Goal: Task Accomplishment & Management: Use online tool/utility

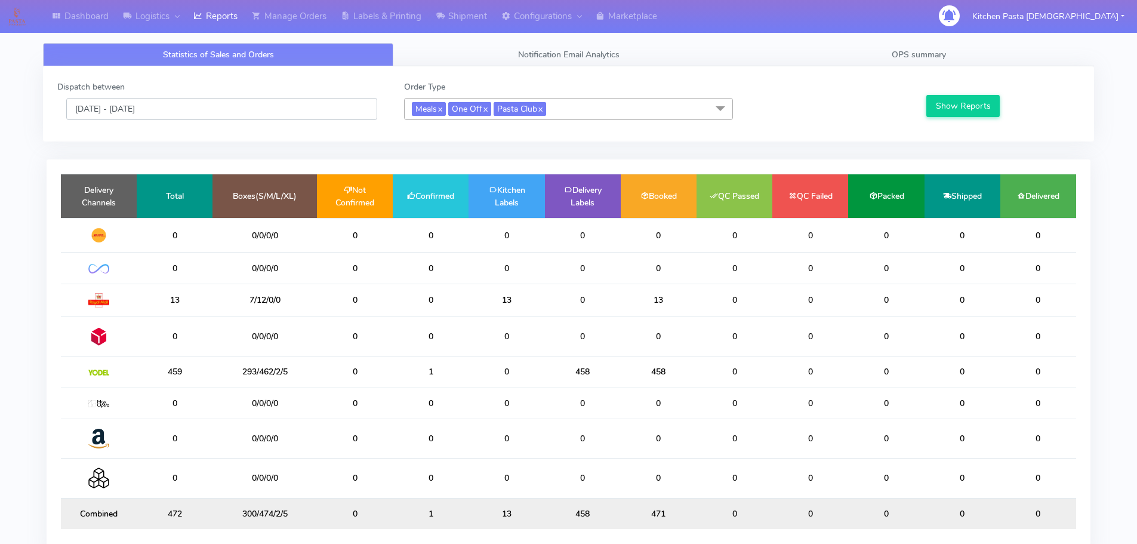
click at [241, 107] on input "[DATE] - [DATE]" at bounding box center [221, 109] width 311 height 22
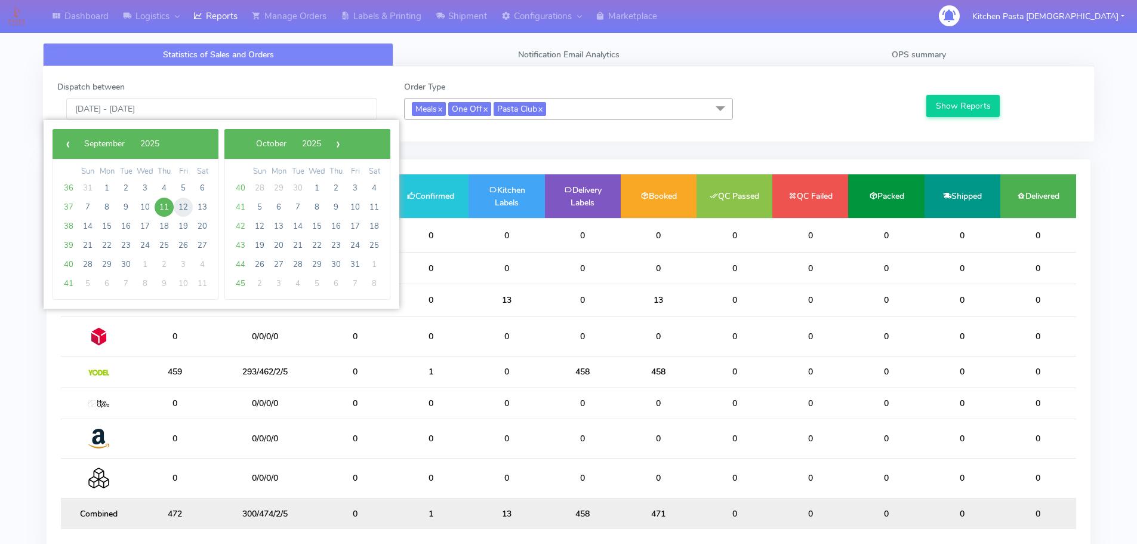
click at [186, 214] on span "12" at bounding box center [183, 207] width 19 height 19
type input "12/09/2025 - 12/09/2025"
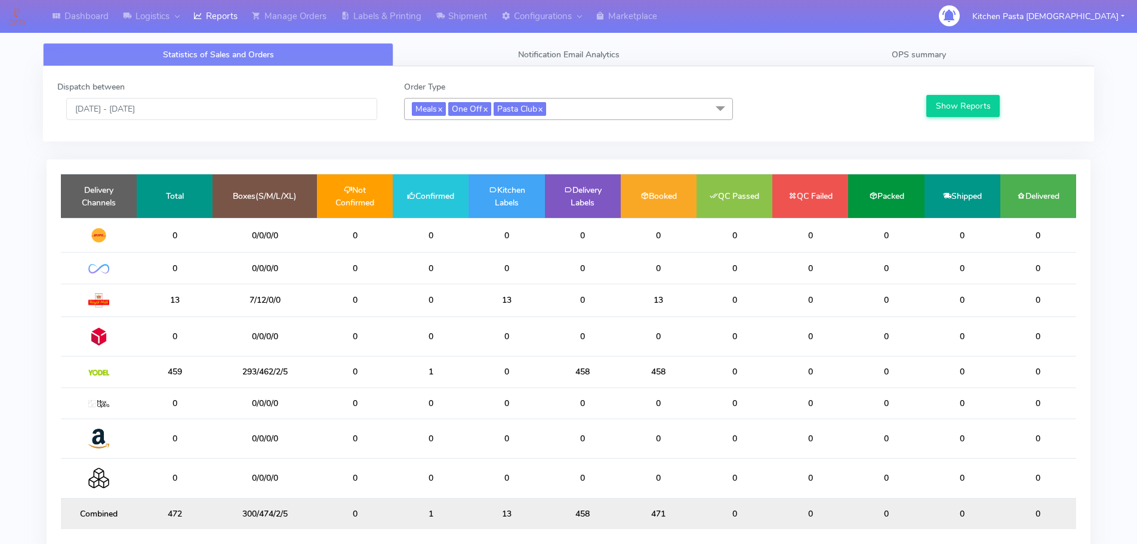
click at [980, 125] on div "Dispatch between 12/09/2025 - 12/09/2025 Order Type Meals x One Off x Pasta Clu…" at bounding box center [568, 104] width 1041 height 47
click at [978, 116] on button "Show Reports" at bounding box center [962, 106] width 73 height 22
click at [971, 58] on link "OPS summary" at bounding box center [919, 54] width 350 height 23
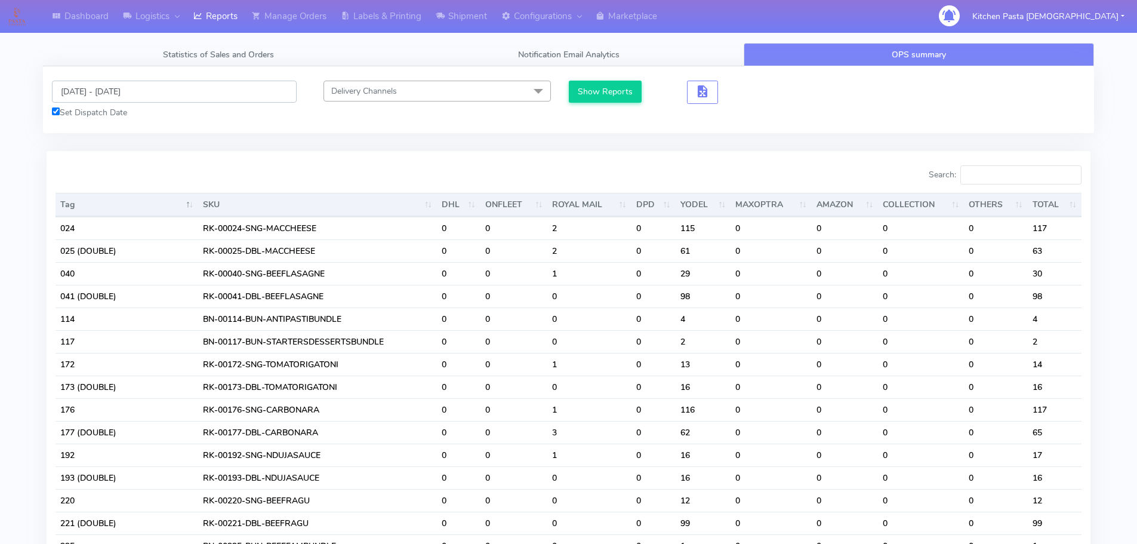
click at [155, 91] on input "[DATE] - [DATE]" at bounding box center [174, 92] width 245 height 22
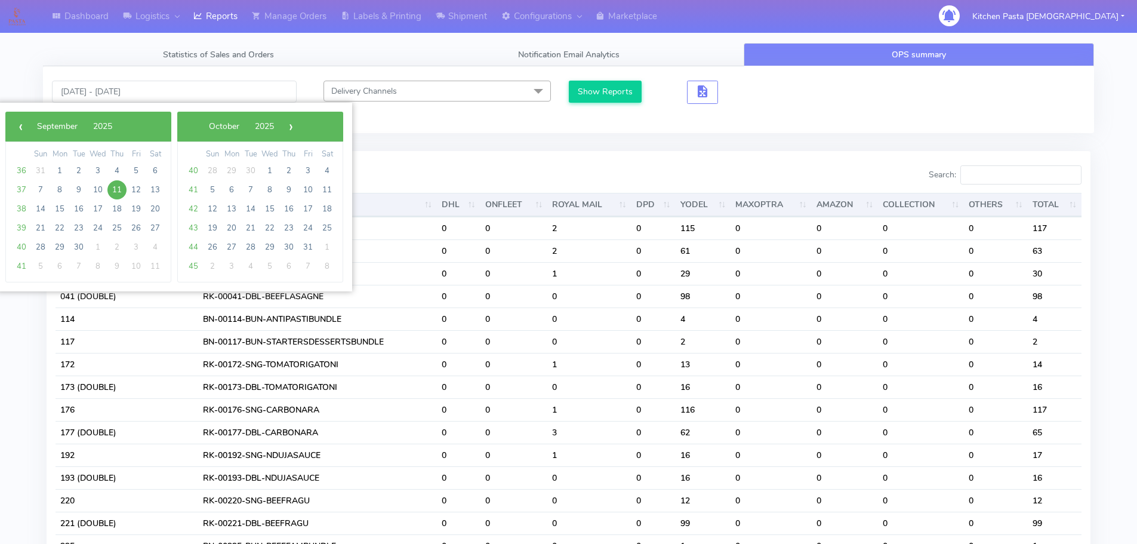
click at [115, 184] on span "11" at bounding box center [116, 189] width 19 height 19
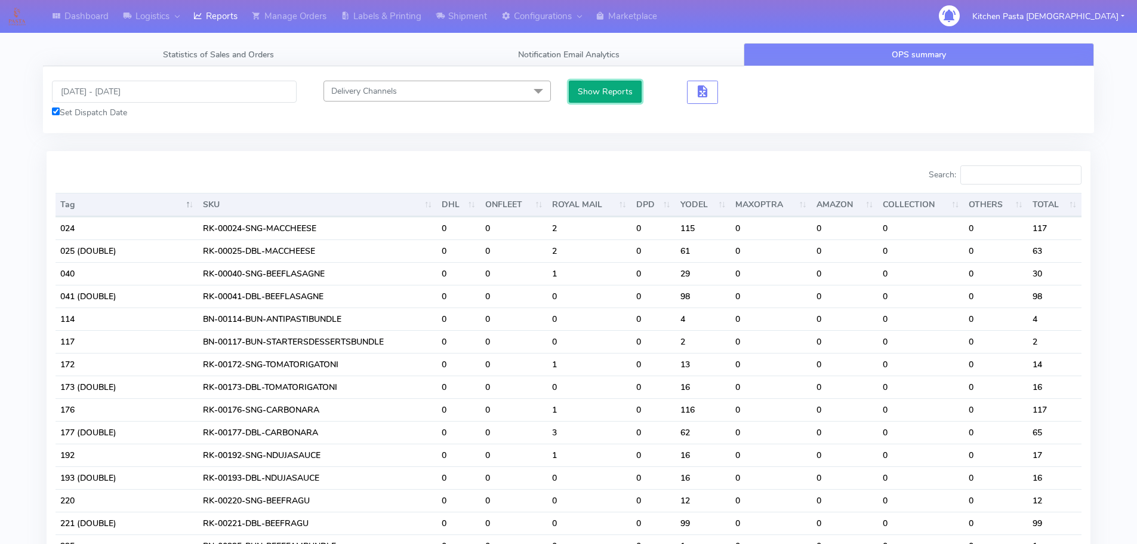
click at [596, 101] on button "Show Reports" at bounding box center [605, 92] width 73 height 22
click at [1029, 166] on input "Search:" at bounding box center [1021, 174] width 121 height 19
click at [154, 99] on input "[DATE] - [DATE]" at bounding box center [174, 92] width 245 height 22
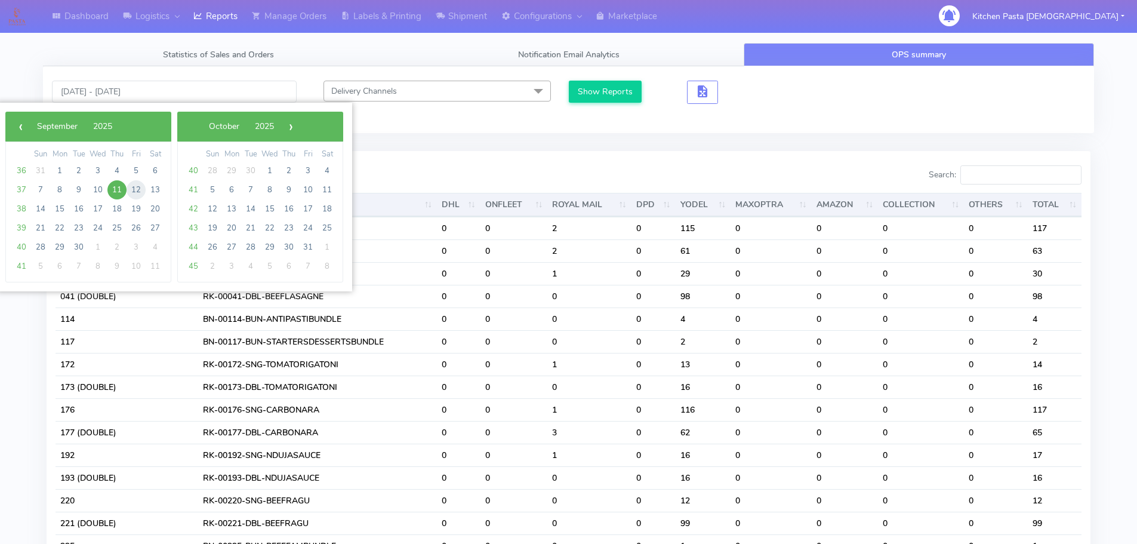
click at [137, 193] on span "12" at bounding box center [136, 189] width 19 height 19
type input "[DATE] - [DATE]"
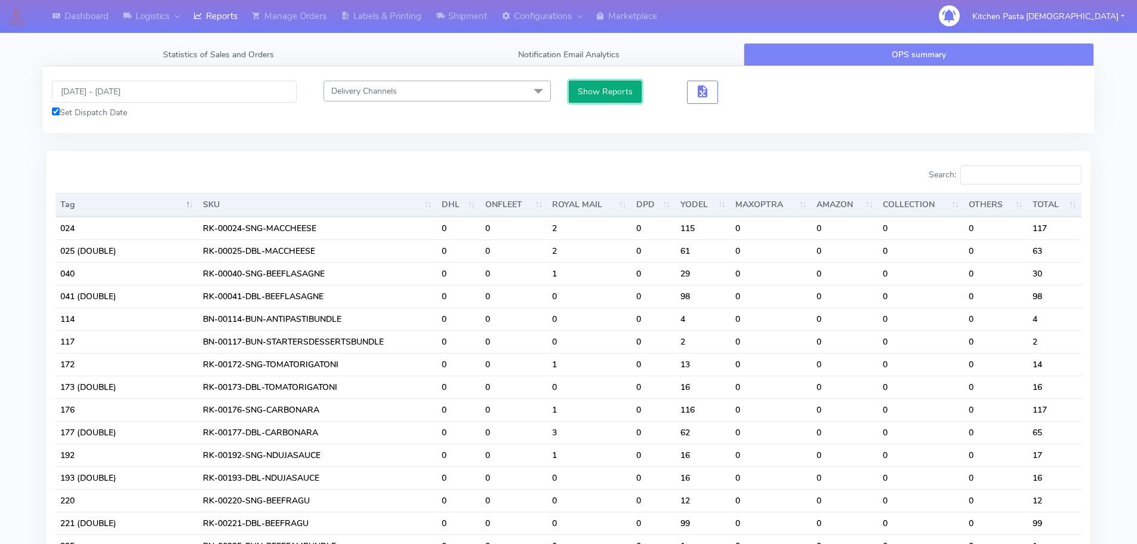
click at [594, 88] on button "Show Reports" at bounding box center [605, 92] width 73 height 22
click at [1012, 181] on input "Search:" at bounding box center [1021, 174] width 121 height 19
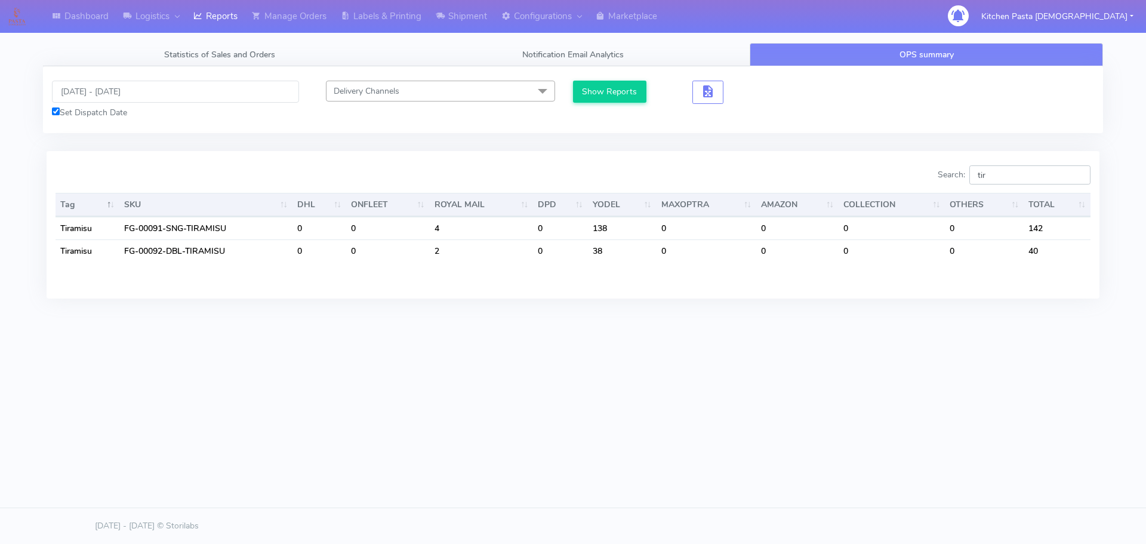
type input "tir"
drag, startPoint x: 999, startPoint y: 171, endPoint x: 931, endPoint y: 173, distance: 68.1
click at [931, 173] on div "Search: tir" at bounding box center [836, 177] width 509 height 24
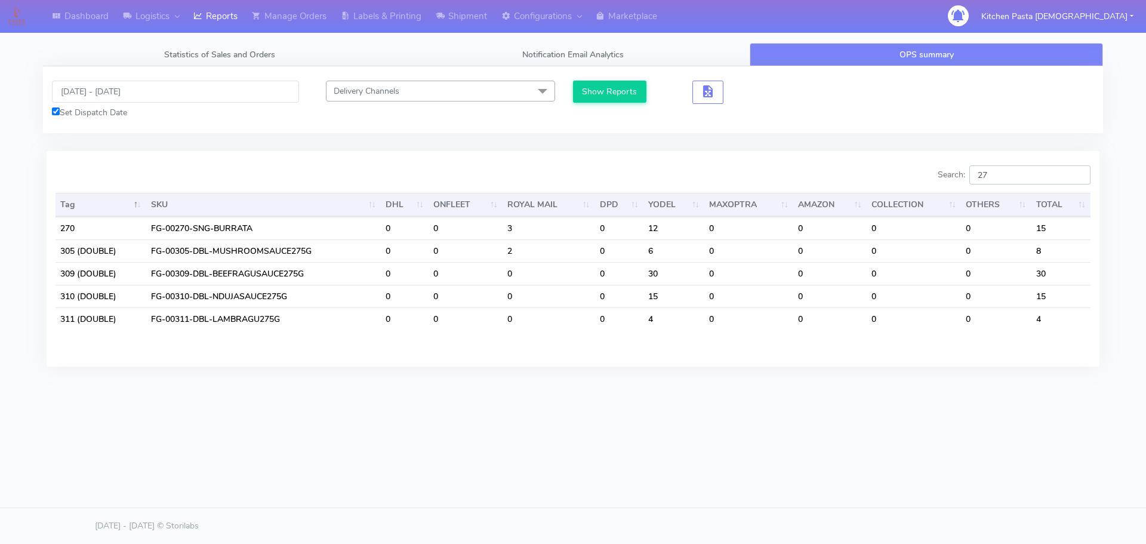
type input "270"
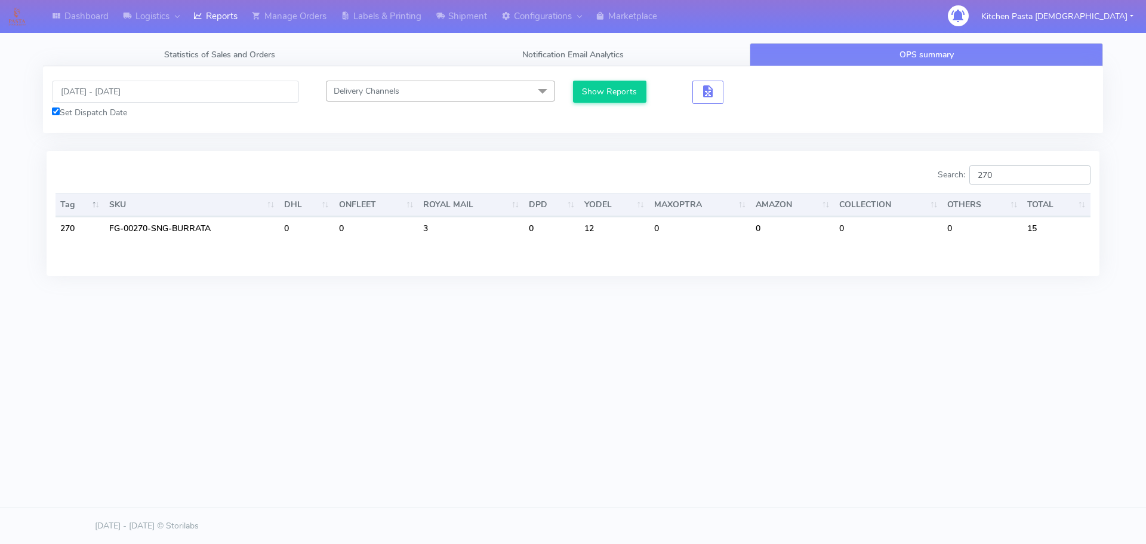
drag, startPoint x: 1006, startPoint y: 166, endPoint x: 933, endPoint y: 165, distance: 73.4
click at [933, 165] on div "Search: 270" at bounding box center [836, 177] width 509 height 24
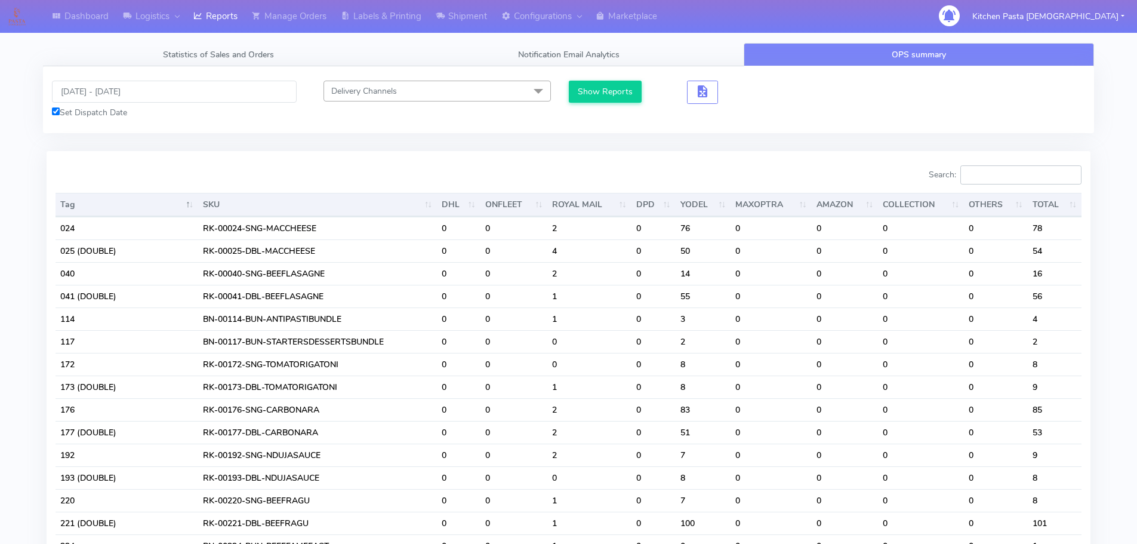
click at [1032, 171] on input "Search:" at bounding box center [1021, 174] width 121 height 19
click at [1011, 180] on input "Search:" at bounding box center [1021, 174] width 121 height 19
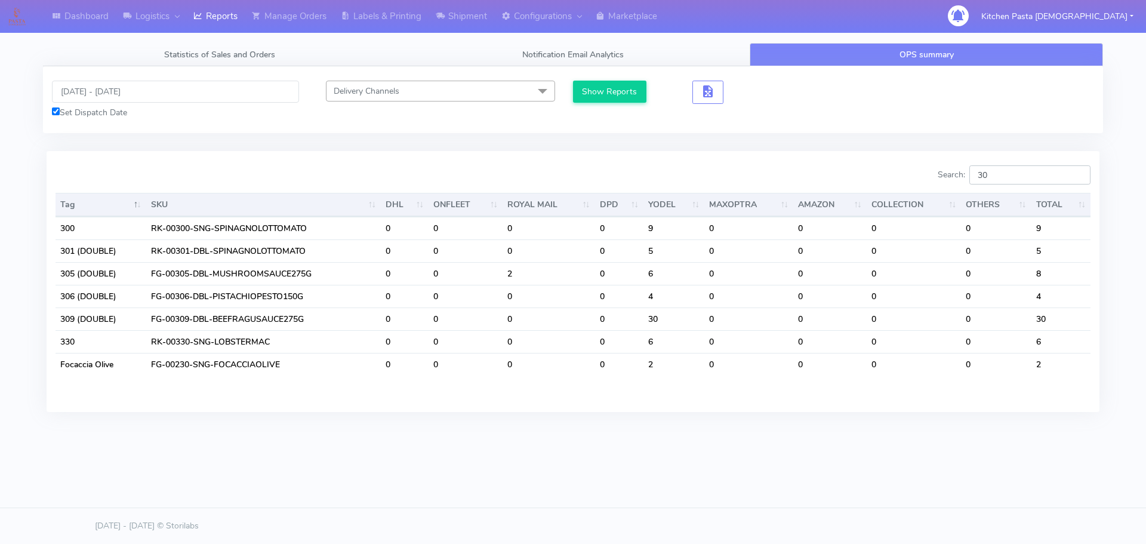
type input "305"
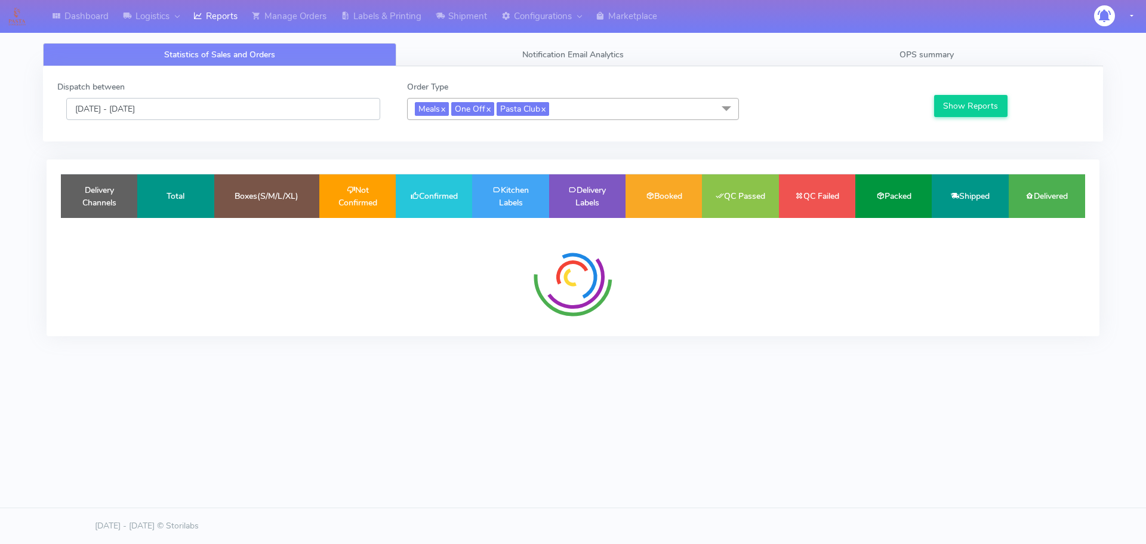
click at [169, 115] on input "[DATE] - [DATE]" at bounding box center [223, 109] width 314 height 22
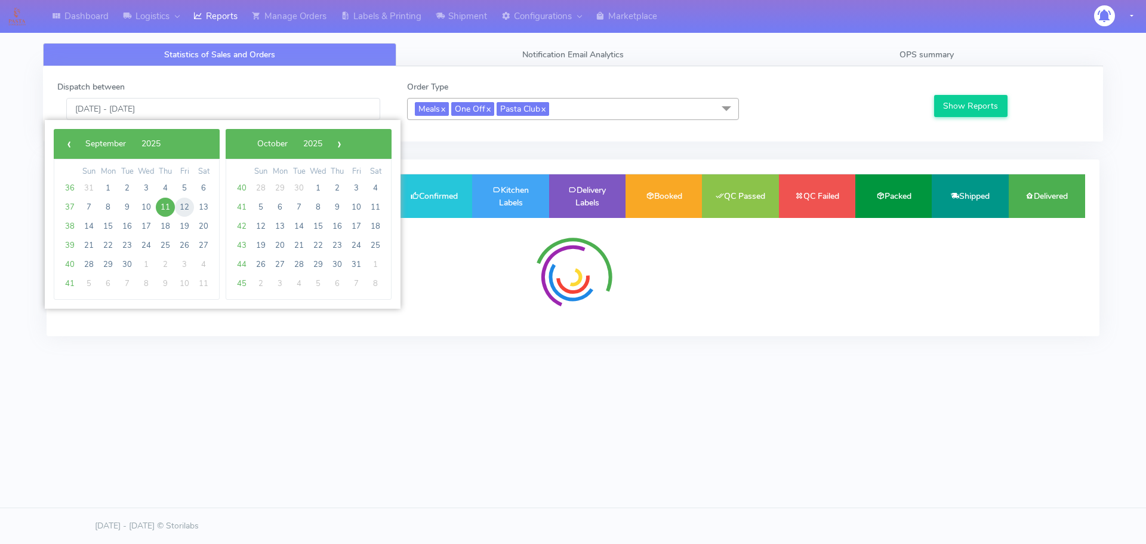
click at [188, 204] on span "12" at bounding box center [184, 207] width 19 height 19
type input "12/09/2025 - 12/09/2025"
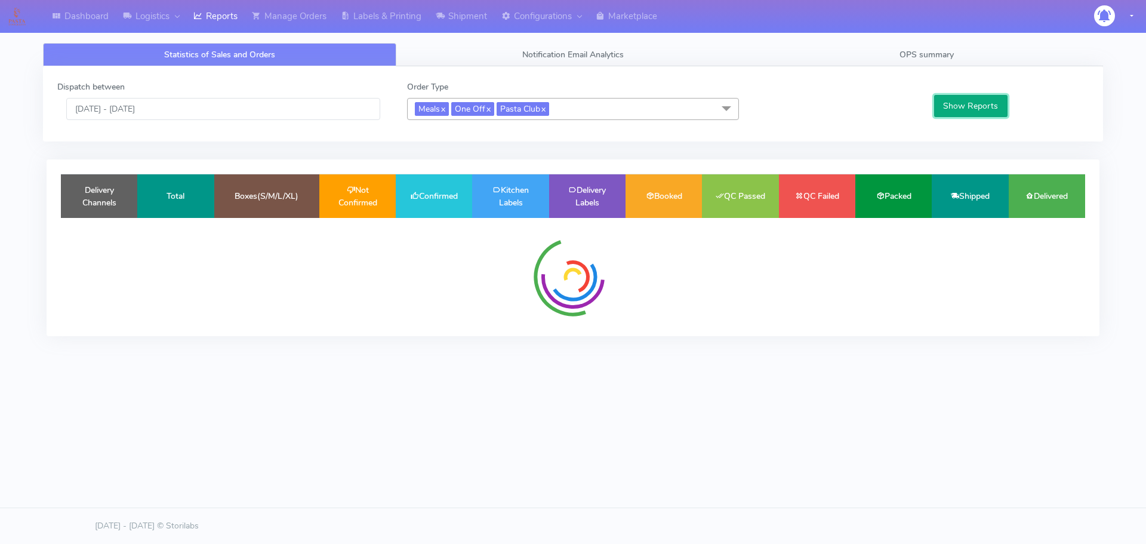
click at [950, 103] on button "Show Reports" at bounding box center [970, 106] width 73 height 22
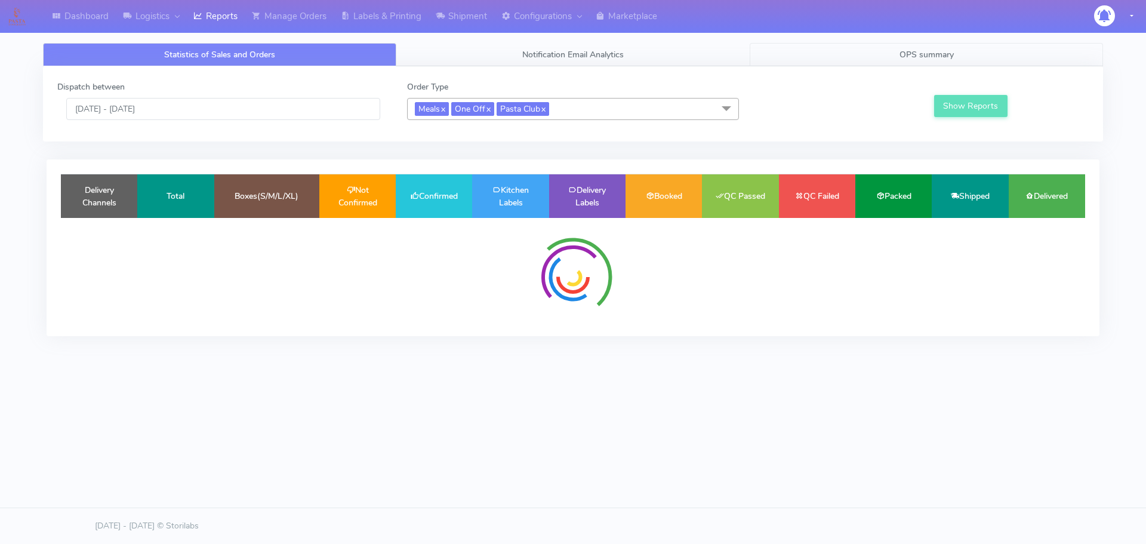
click at [915, 64] on link "OPS summary" at bounding box center [926, 54] width 353 height 23
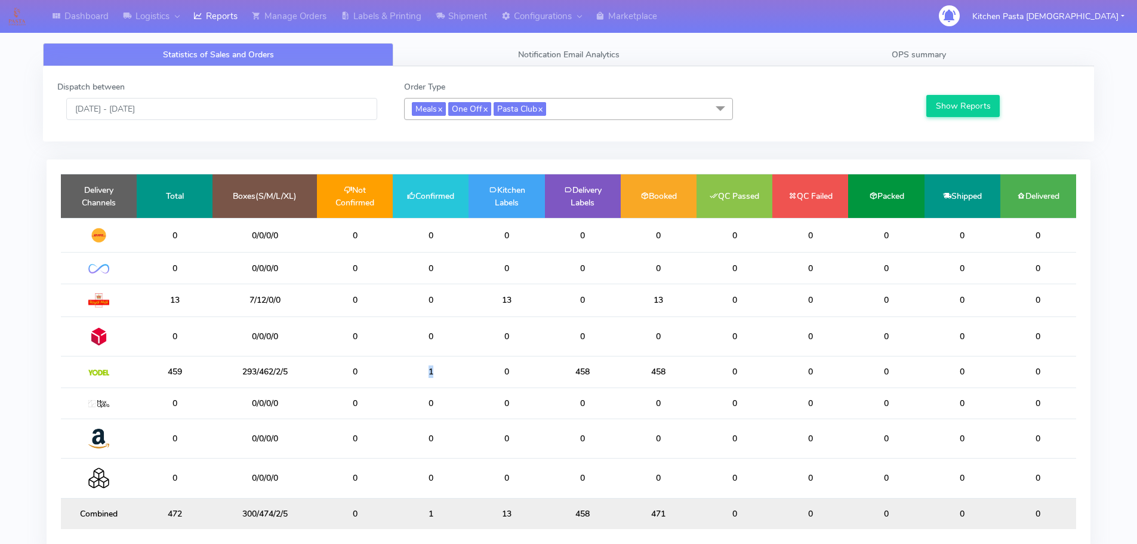
drag, startPoint x: 455, startPoint y: 387, endPoint x: 361, endPoint y: 382, distance: 93.8
click at [361, 382] on tr "459 293/462/2/5 0 1 0 458 458 0 0 0 0 0" at bounding box center [568, 371] width 1015 height 31
click at [931, 56] on span "OPS summary" at bounding box center [919, 54] width 54 height 11
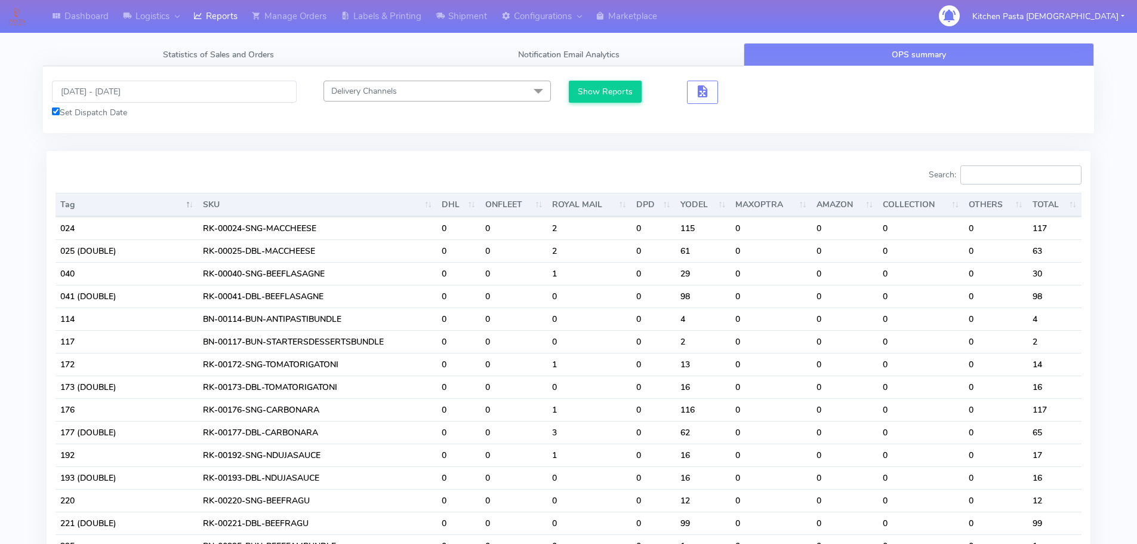
click at [999, 175] on input "Search:" at bounding box center [1021, 174] width 121 height 19
click at [169, 87] on input "[DATE] - [DATE]" at bounding box center [174, 92] width 245 height 22
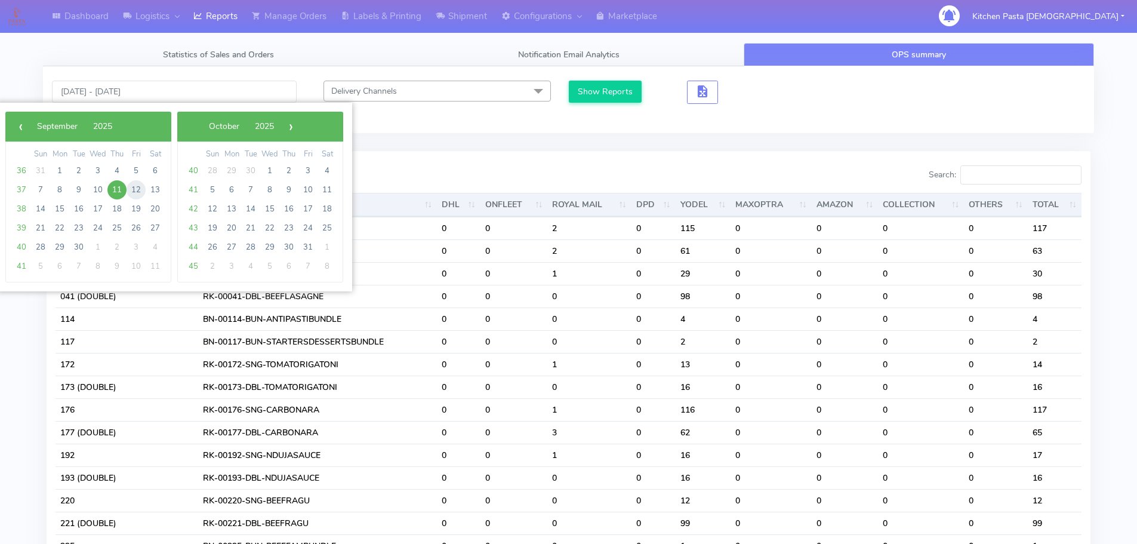
click at [142, 193] on span "12" at bounding box center [136, 189] width 19 height 19
type input "[DATE] - [DATE]"
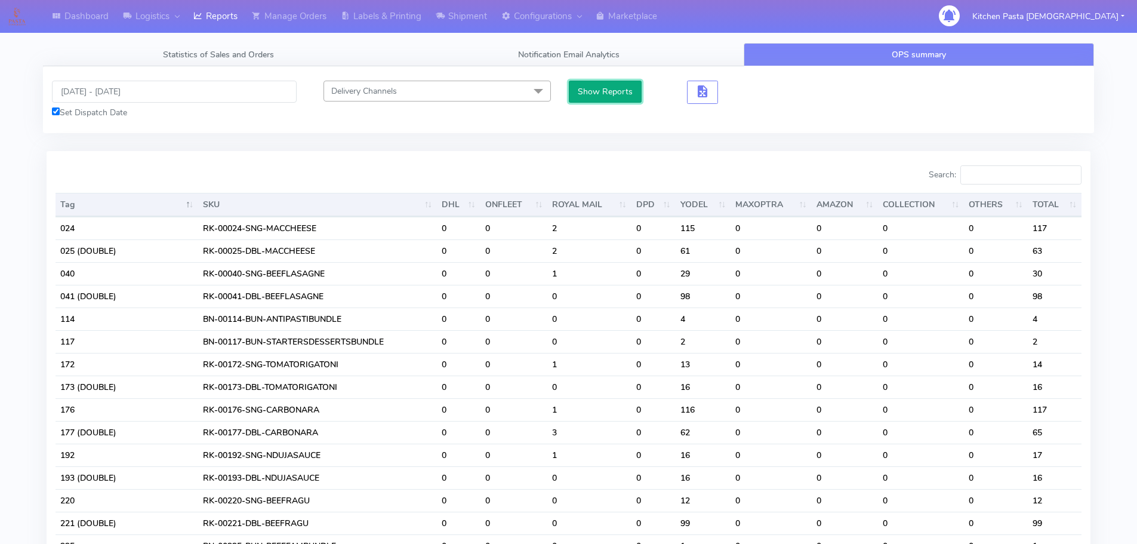
click at [600, 93] on button "Show Reports" at bounding box center [605, 92] width 73 height 22
click at [1012, 176] on input "Search:" at bounding box center [1021, 174] width 121 height 19
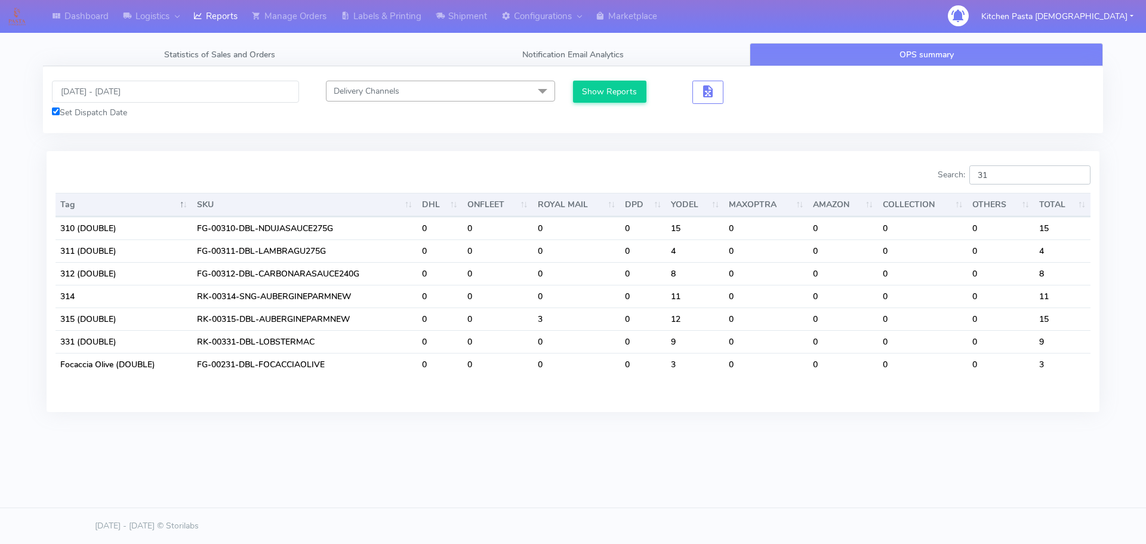
type input "3"
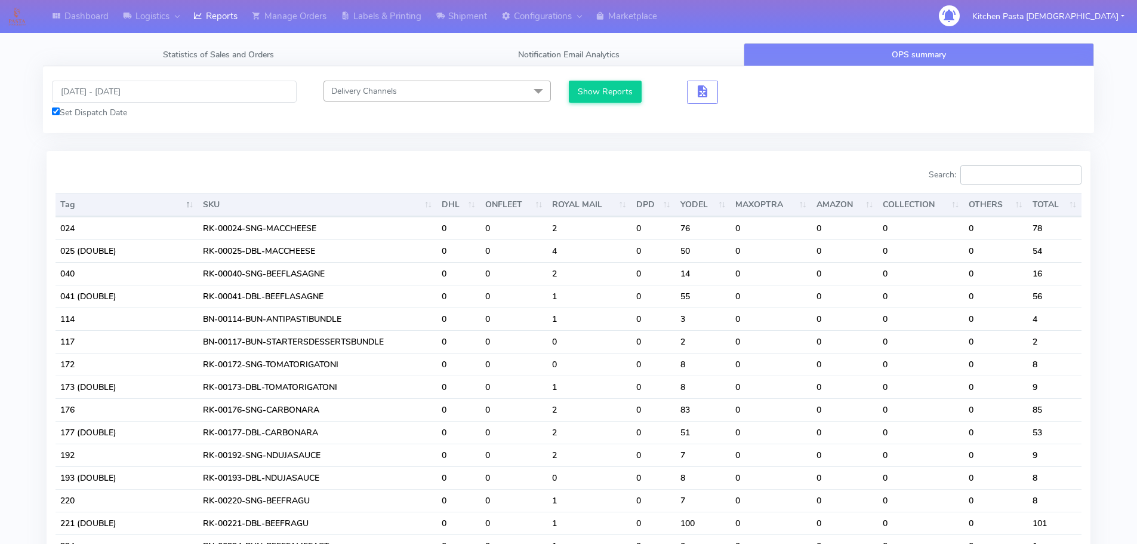
click at [1012, 176] on input "Search:" at bounding box center [1021, 174] width 121 height 19
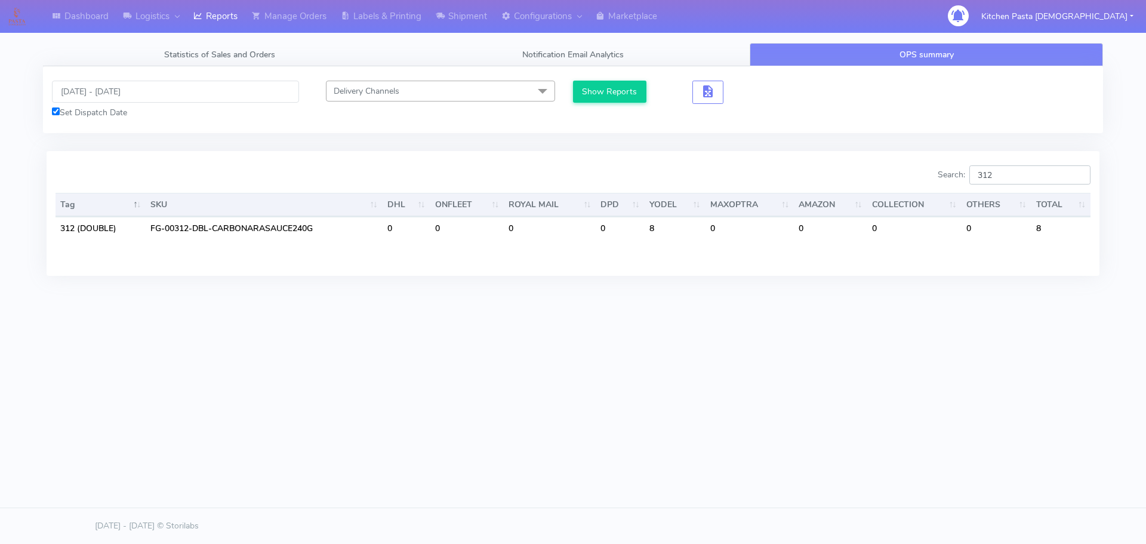
type input "312"
click at [311, 30] on link "Manage Orders" at bounding box center [289, 16] width 89 height 33
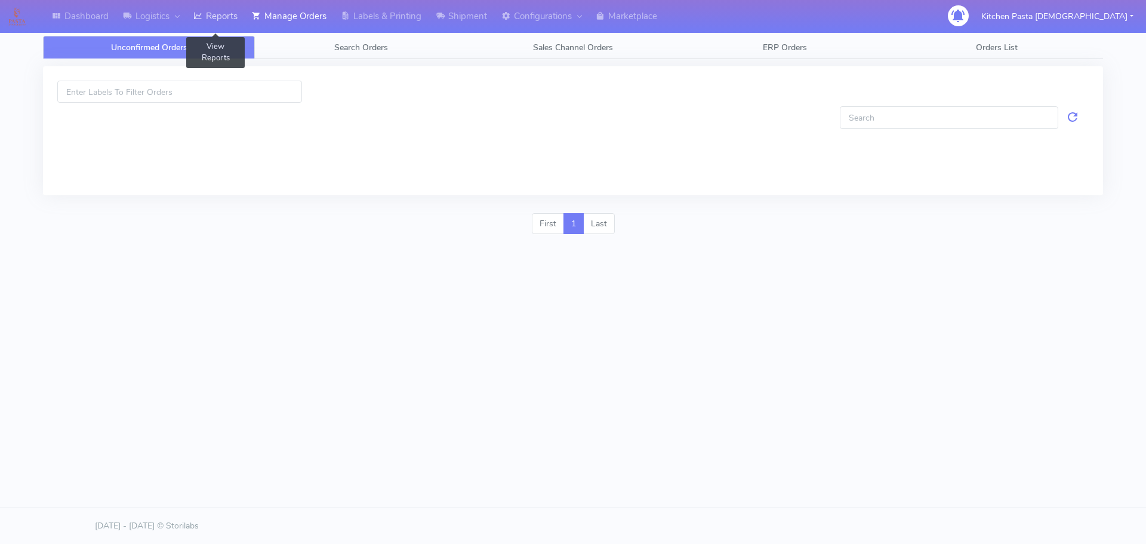
click at [208, 13] on link "Reports" at bounding box center [215, 16] width 59 height 33
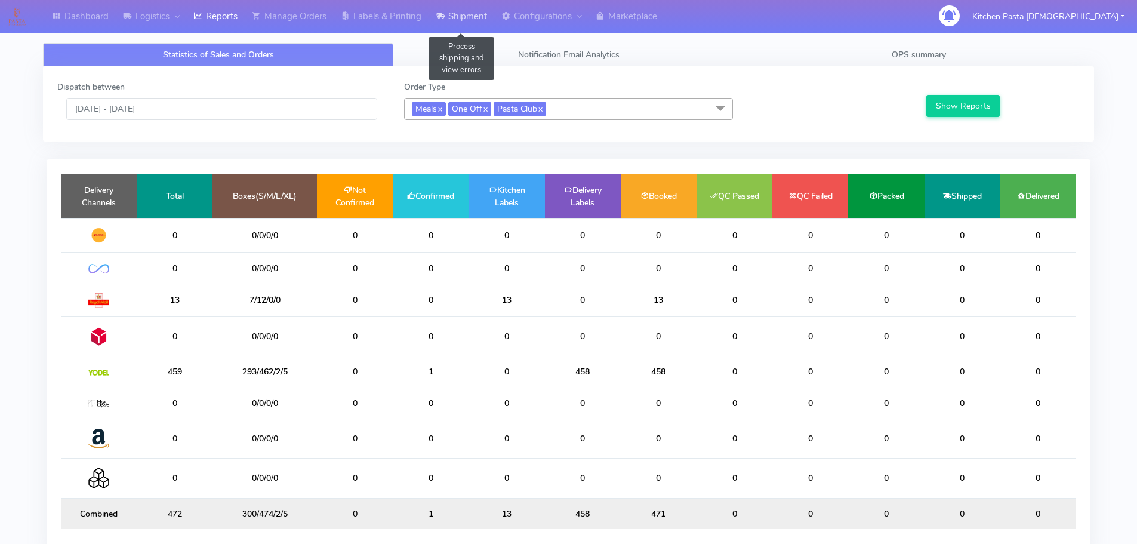
click at [435, 21] on link "Shipment" at bounding box center [462, 16] width 66 height 33
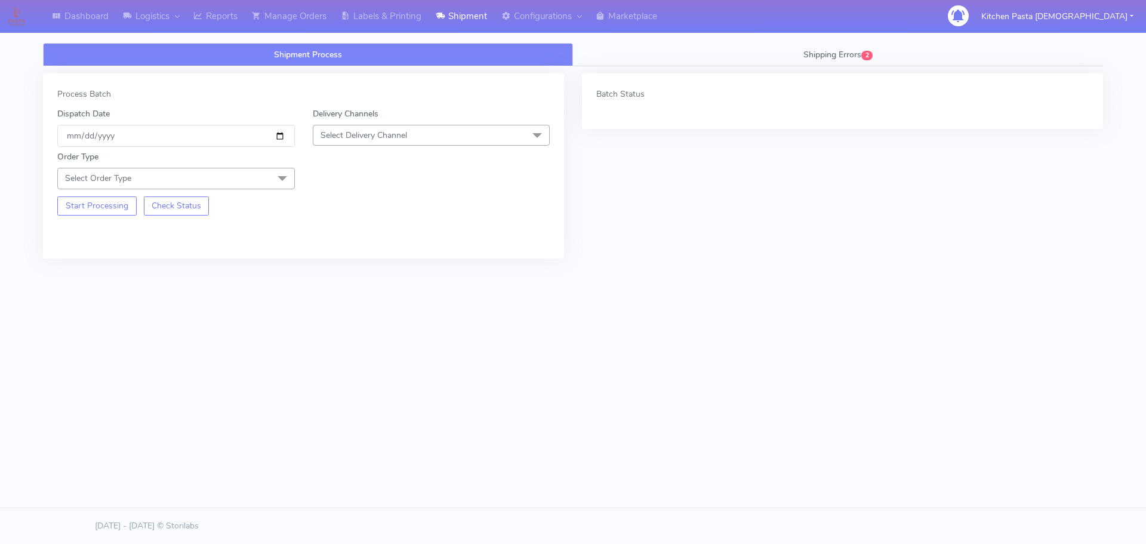
drag, startPoint x: 466, startPoint y: 121, endPoint x: 441, endPoint y: 152, distance: 40.3
click at [464, 122] on div "Delivery Channels Select Delivery Channel DHL OnFleet Royal Mail DPD Yodel MaxO…" at bounding box center [431, 126] width 255 height 39
click at [438, 148] on div "Order Type Select Order Type Meal Kit Gift QCOM ATAVI" at bounding box center [303, 168] width 510 height 42
click at [429, 137] on span "Select Delivery Channel" at bounding box center [432, 135] width 238 height 21
click at [347, 271] on div "Yodel" at bounding box center [431, 269] width 224 height 13
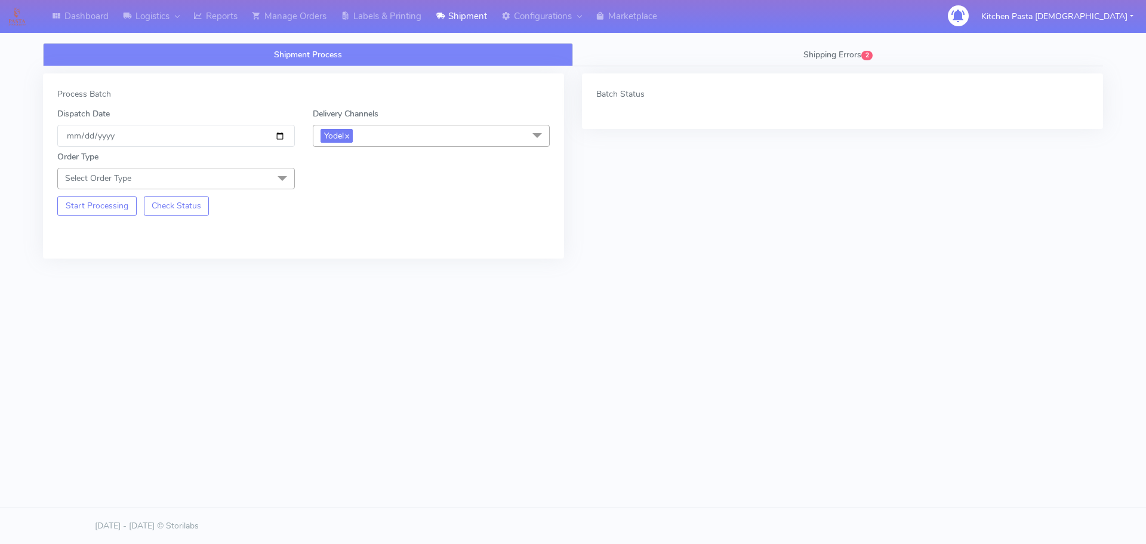
click at [245, 174] on span "Select Order Type" at bounding box center [176, 178] width 238 height 21
click at [164, 240] on div "Meal" at bounding box center [176, 234] width 224 height 13
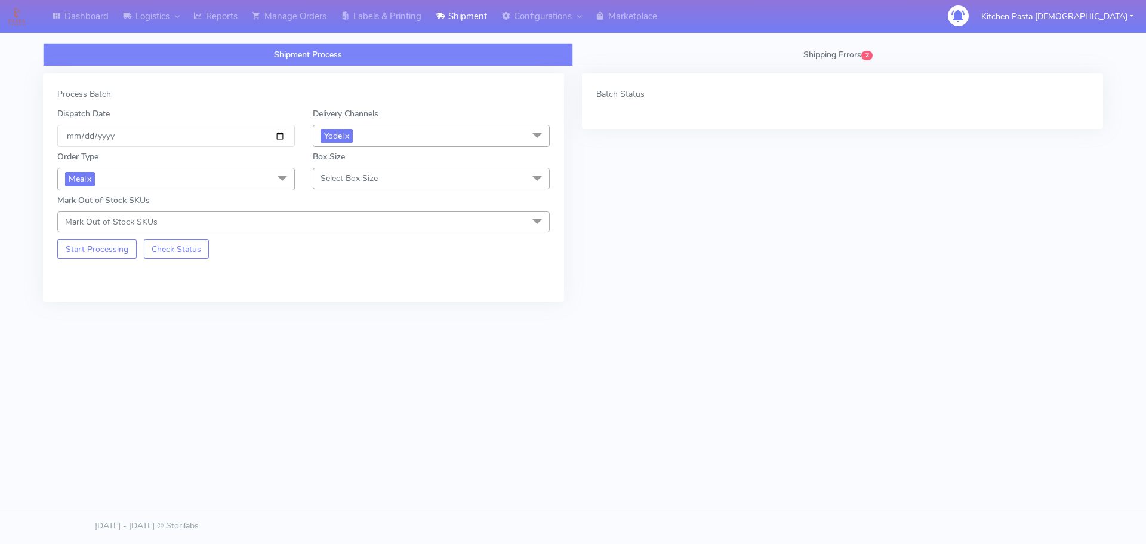
click at [339, 181] on span "Select Box Size" at bounding box center [349, 178] width 57 height 11
click at [350, 272] on div "Medium" at bounding box center [431, 273] width 224 height 13
click at [110, 242] on button "Start Processing" at bounding box center [96, 248] width 79 height 19
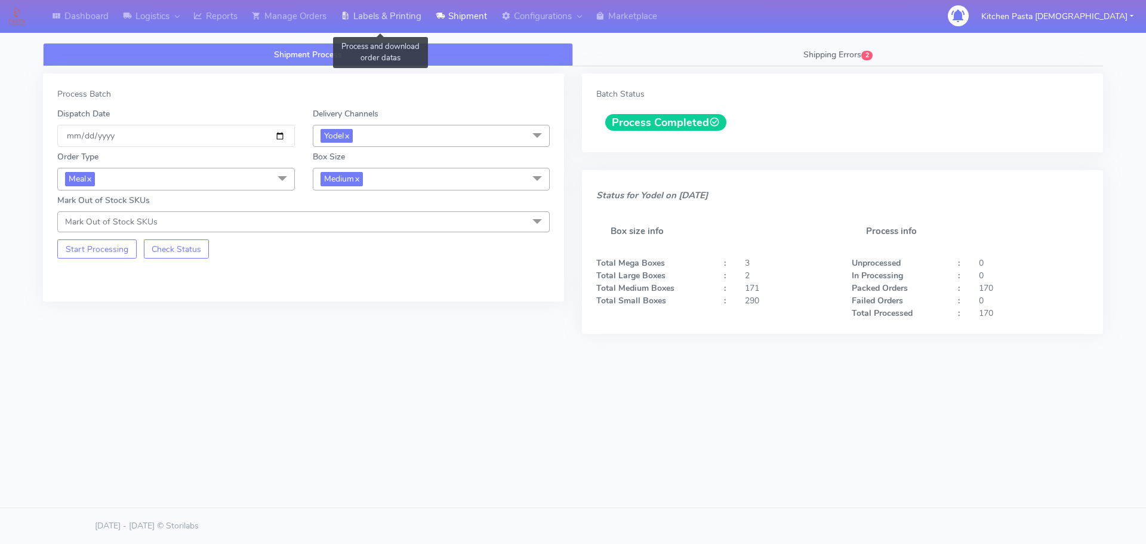
drag, startPoint x: 408, startPoint y: 14, endPoint x: 417, endPoint y: 16, distance: 9.1
click at [408, 14] on link "Labels & Printing" at bounding box center [381, 16] width 95 height 33
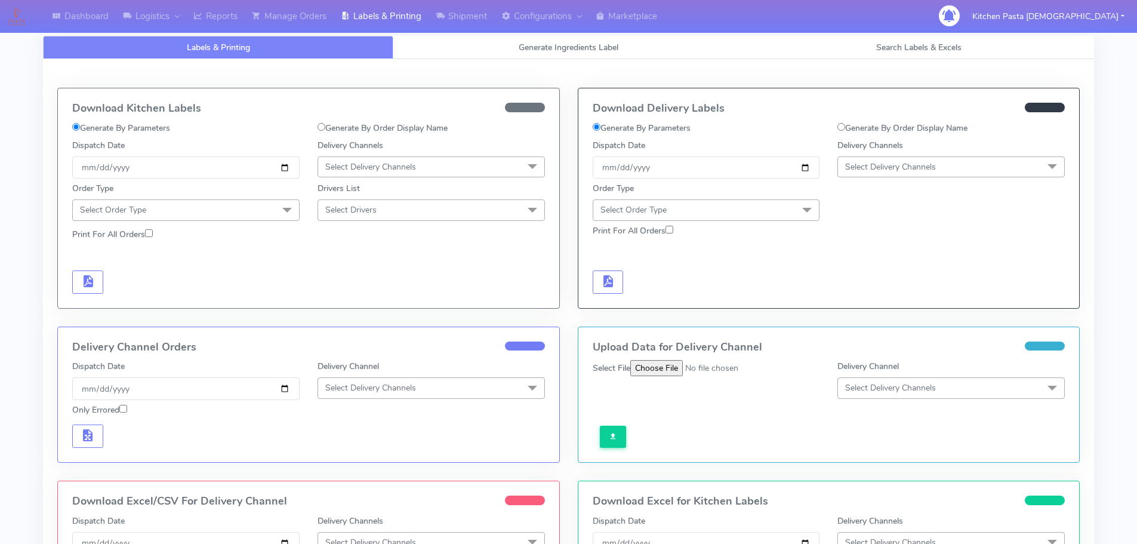
click at [910, 176] on span "Select Delivery Channels" at bounding box center [951, 166] width 227 height 21
click at [875, 297] on div "Yodel" at bounding box center [951, 301] width 214 height 13
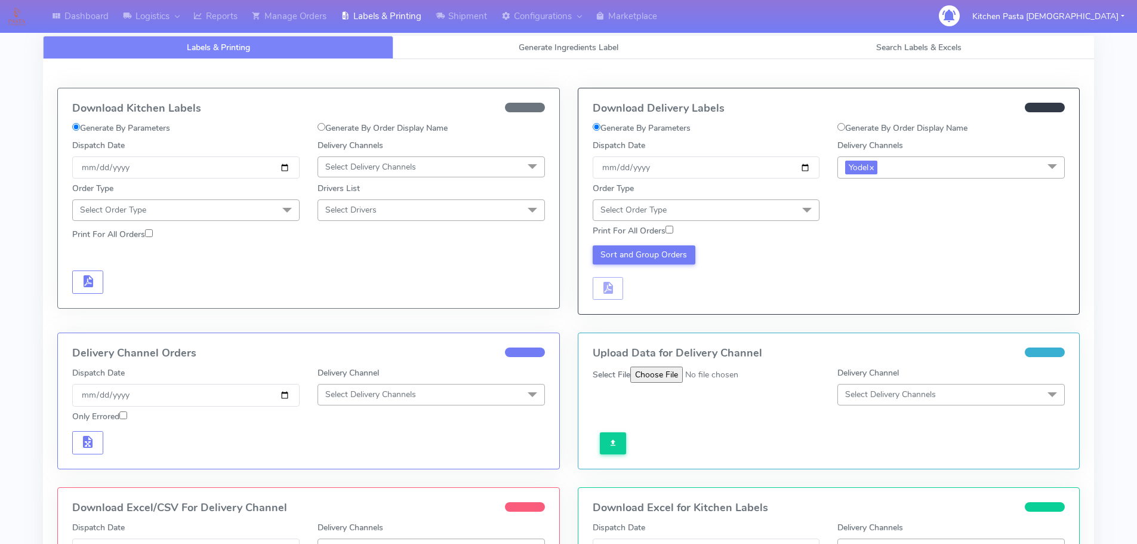
click at [805, 224] on div "Print For All Orders" at bounding box center [706, 232] width 245 height 17
click at [743, 211] on span "Select Order Type" at bounding box center [706, 209] width 227 height 21
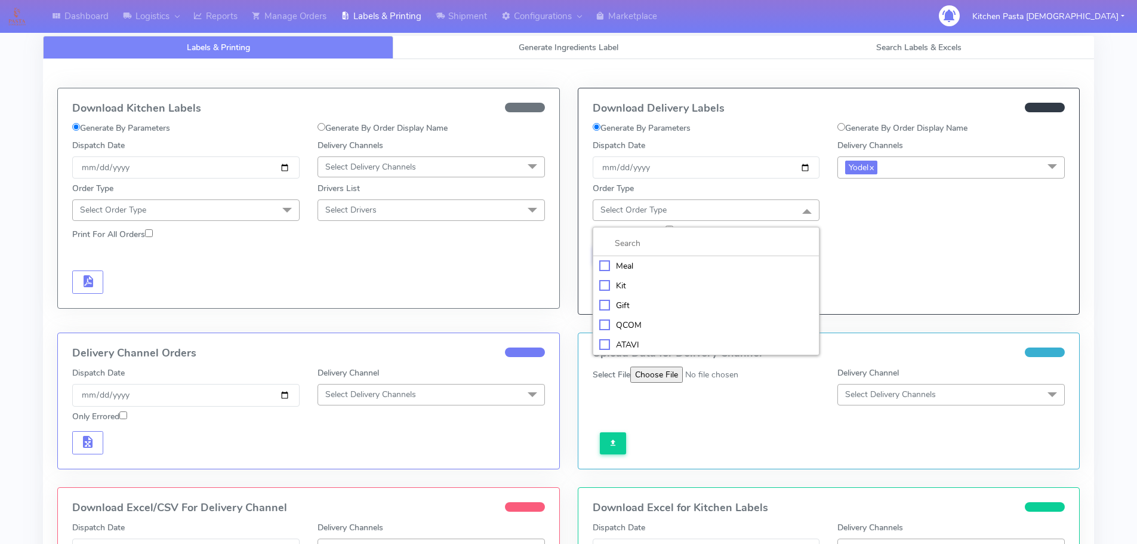
click at [684, 271] on div "Meal" at bounding box center [706, 266] width 214 height 13
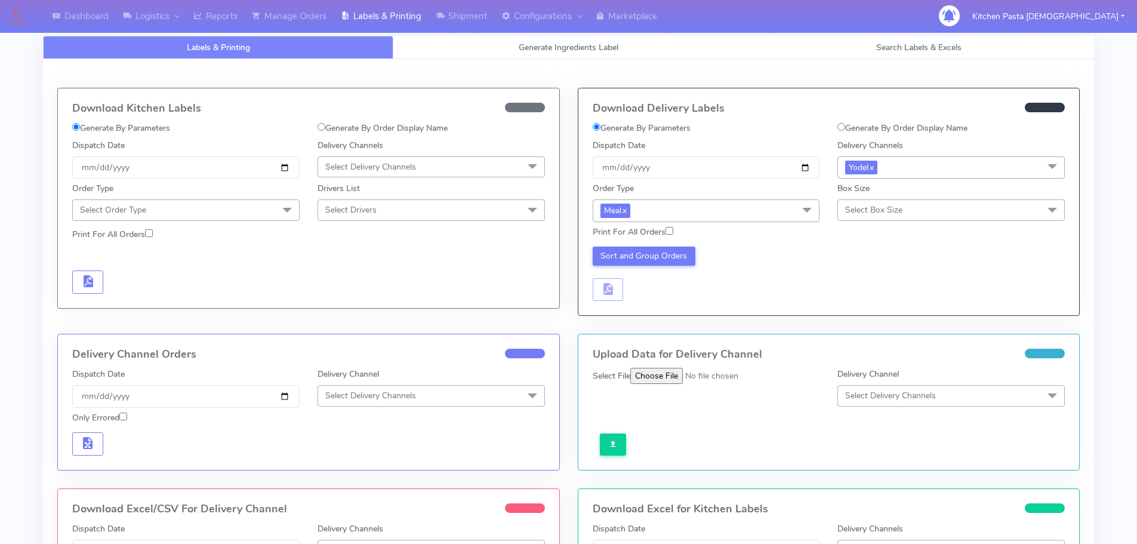
click at [867, 238] on div "Print For All Orders" at bounding box center [829, 232] width 491 height 21
click at [888, 198] on div "Box Size Select Box Size Small Small-PR-1 Medium Large Mega" at bounding box center [951, 201] width 227 height 38
click at [889, 212] on span "Select Box Size" at bounding box center [873, 209] width 57 height 11
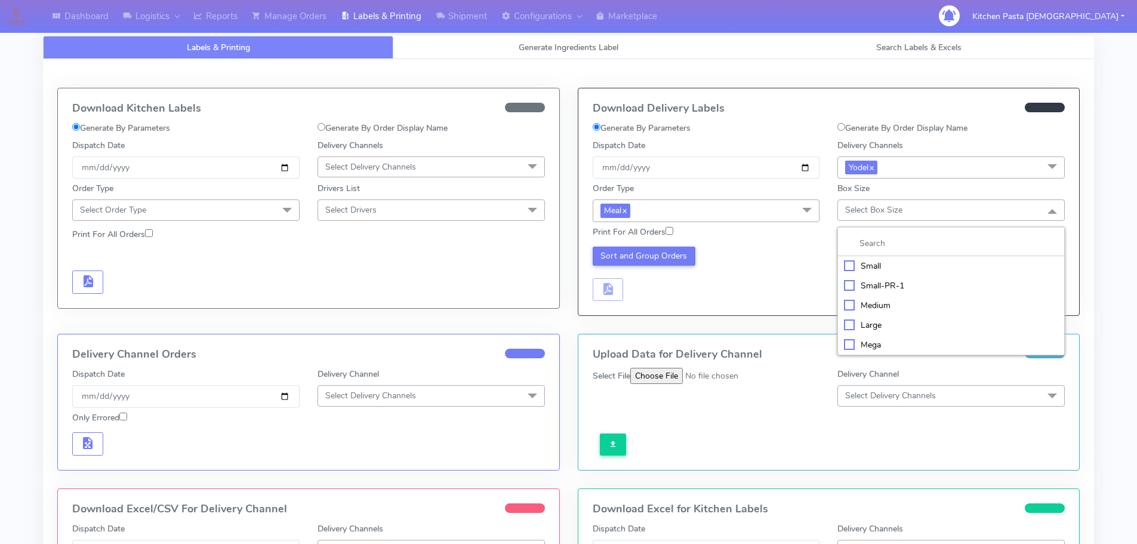
click at [874, 308] on div "Medium" at bounding box center [951, 305] width 214 height 13
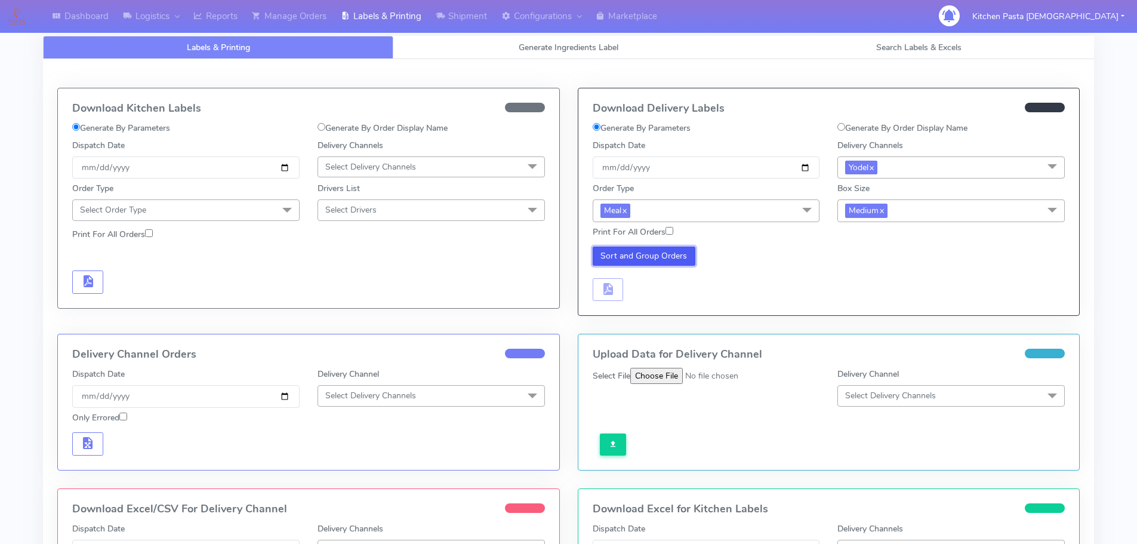
click at [683, 256] on button "Sort and Group Orders" at bounding box center [644, 256] width 103 height 19
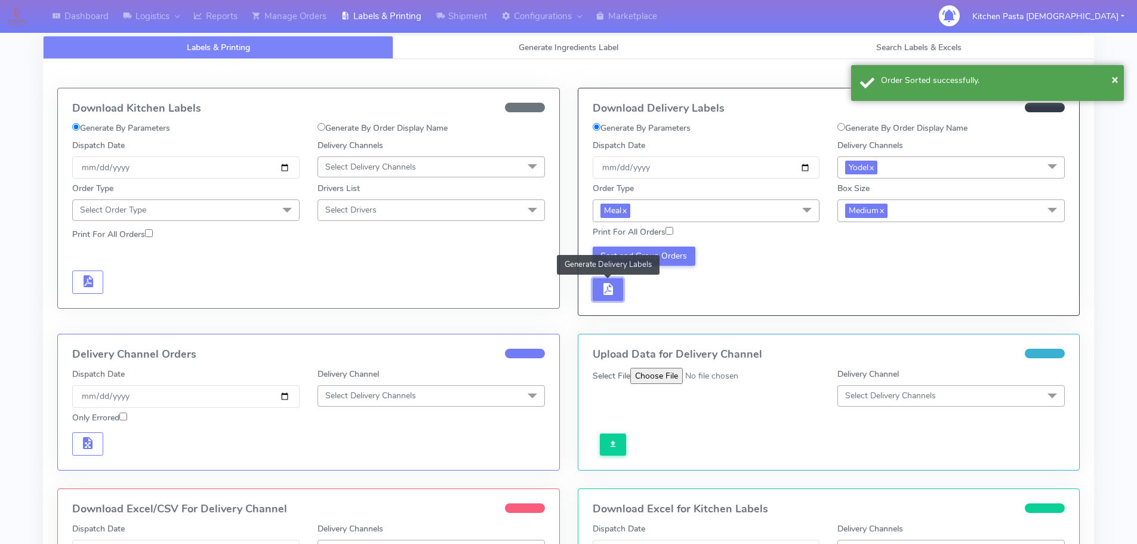
click at [599, 281] on button "button" at bounding box center [608, 289] width 31 height 23
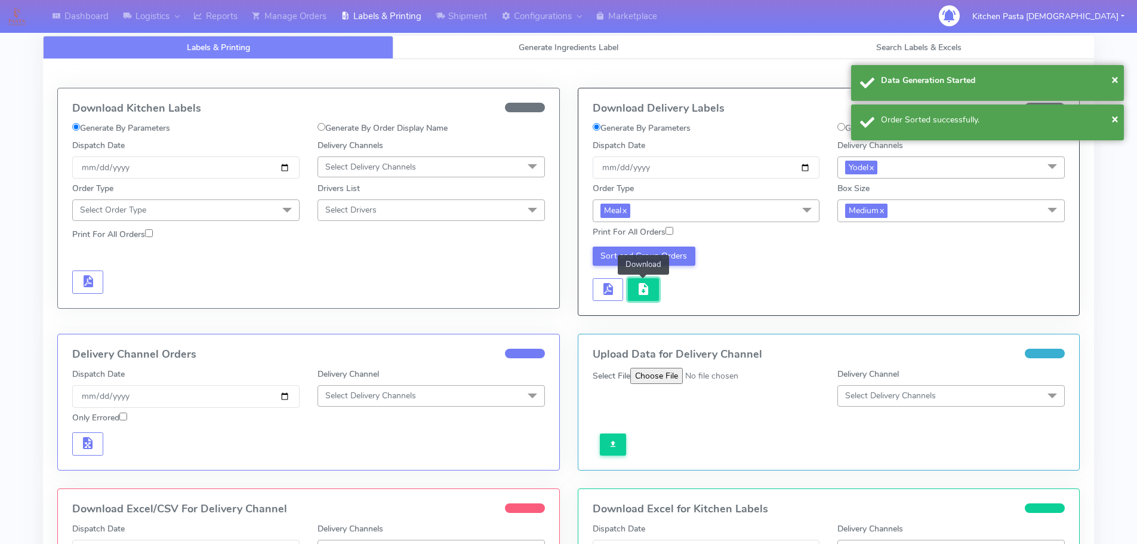
click at [657, 291] on button "button" at bounding box center [643, 289] width 31 height 23
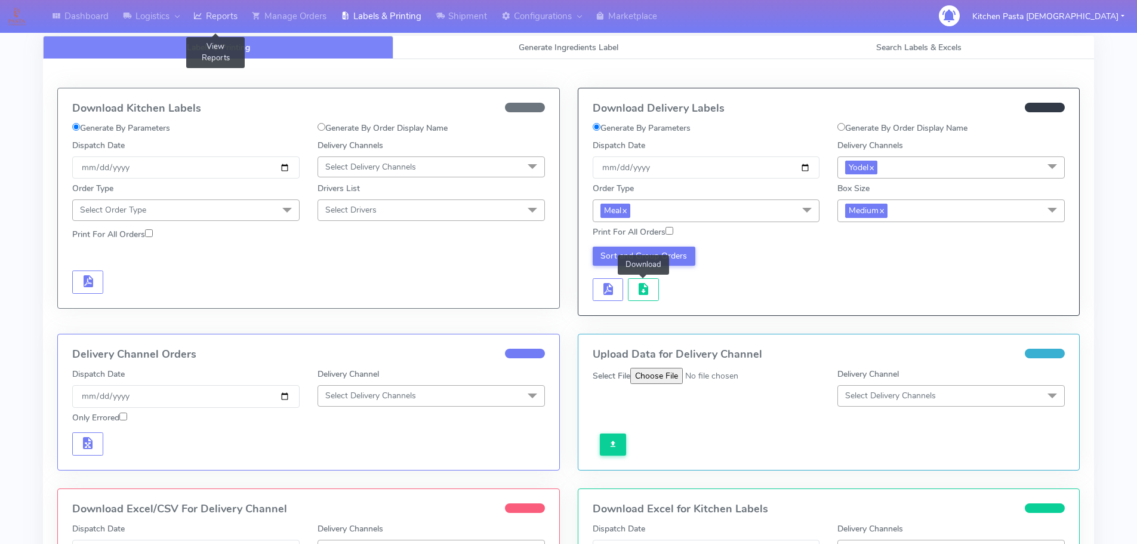
click at [232, 20] on link "Reports" at bounding box center [215, 16] width 59 height 33
